Goal: Information Seeking & Learning: Learn about a topic

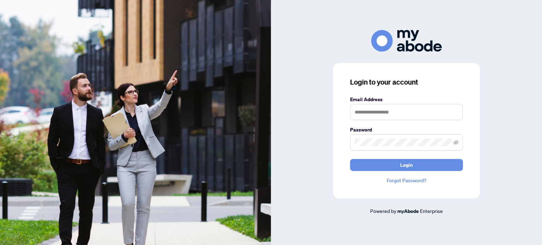
type input "**********"
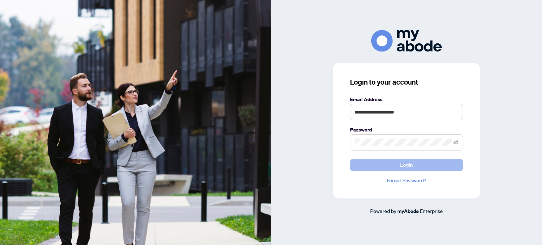
click at [409, 163] on span "Login" at bounding box center [406, 164] width 13 height 11
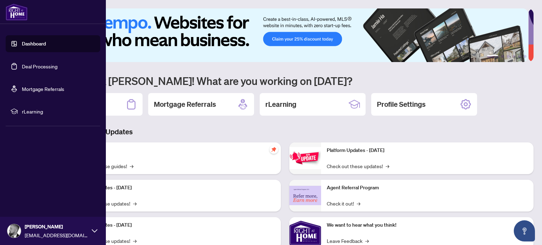
click at [36, 112] on span "rLearning" at bounding box center [58, 112] width 73 height 8
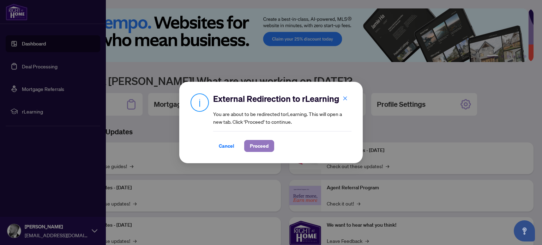
click at [251, 146] on span "Proceed" at bounding box center [259, 145] width 19 height 11
